Goal: Use online tool/utility: Utilize a website feature to perform a specific function

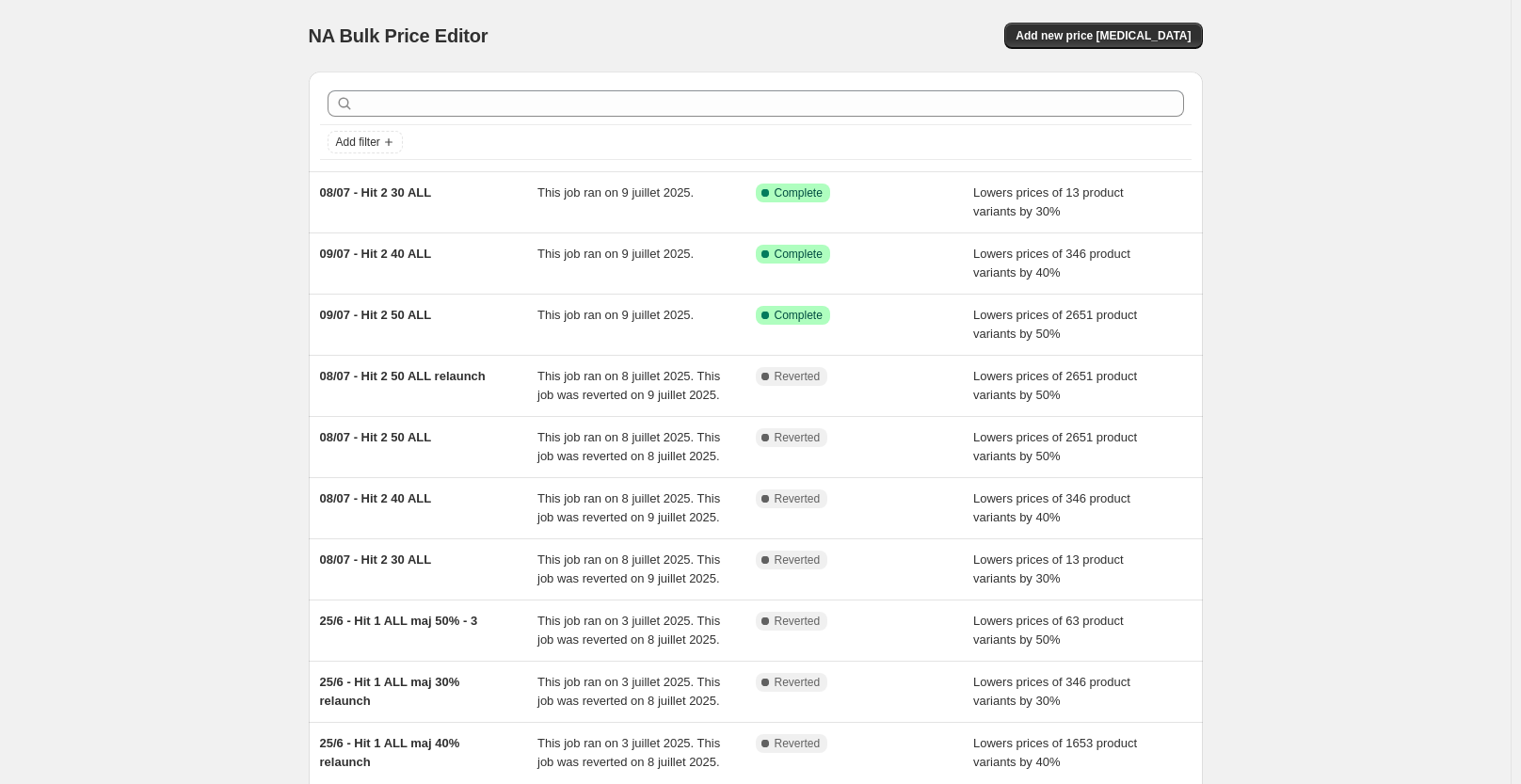
click at [168, 150] on div "NA Bulk Price Editor. This page is ready NA Bulk Price Editor Add new price [ME…" at bounding box center [755, 484] width 1510 height 969
click at [166, 241] on div "NA Bulk Price Editor. This page is ready NA Bulk Price Editor Add new price [ME…" at bounding box center [755, 484] width 1510 height 969
click at [156, 102] on div "NA Bulk Price Editor. This page is ready NA Bulk Price Editor Add new price [ME…" at bounding box center [755, 484] width 1510 height 969
click at [127, 219] on div "NA Bulk Price Editor. This page is ready NA Bulk Price Editor Add new price [ME…" at bounding box center [755, 484] width 1510 height 969
